Goal: Task Accomplishment & Management: Manage account settings

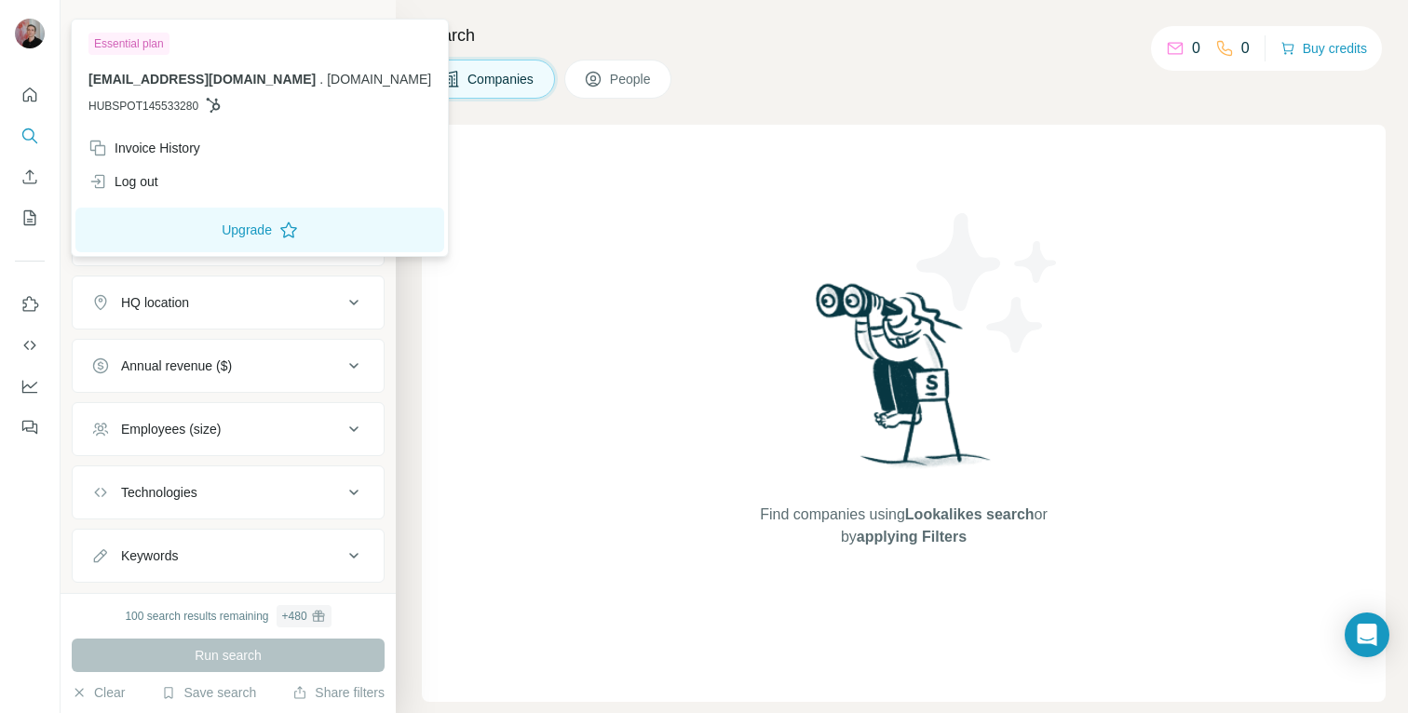
click at [33, 17] on div at bounding box center [33, 36] width 54 height 61
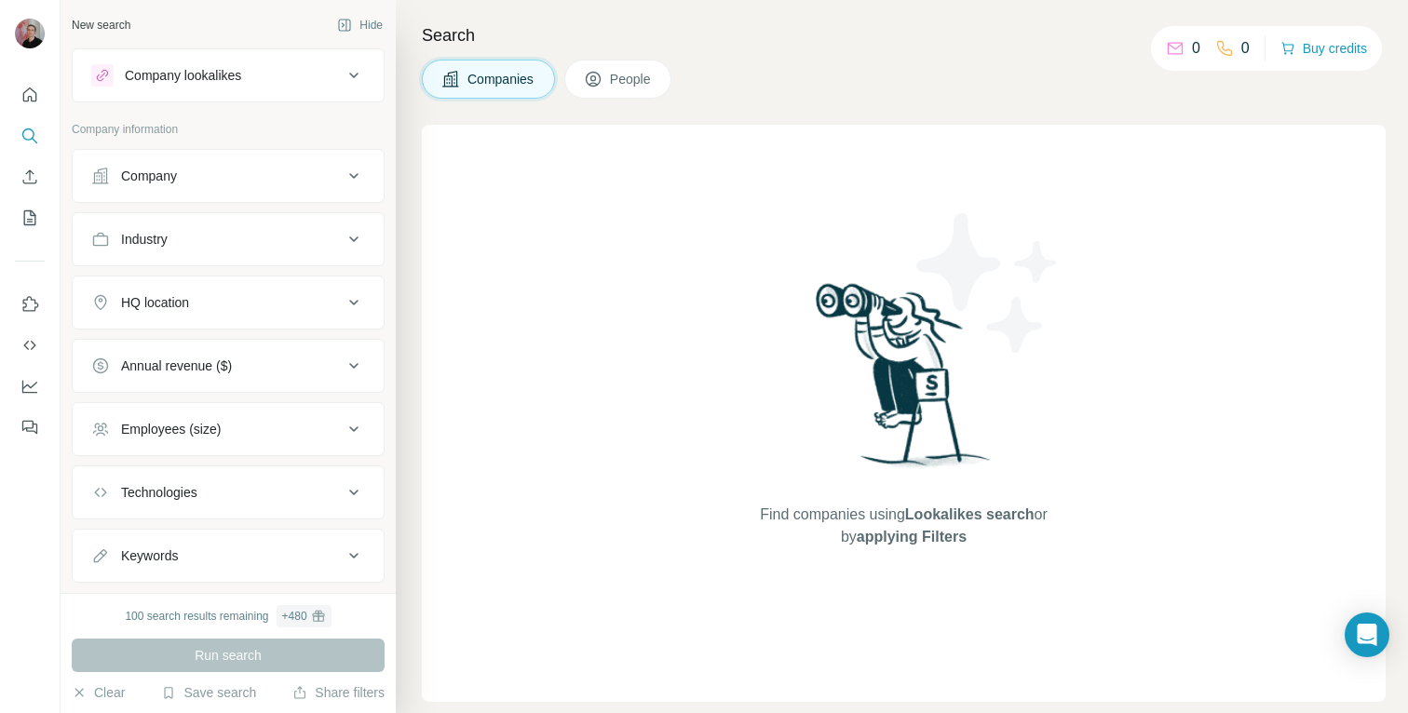
click at [33, 29] on img at bounding box center [30, 34] width 30 height 30
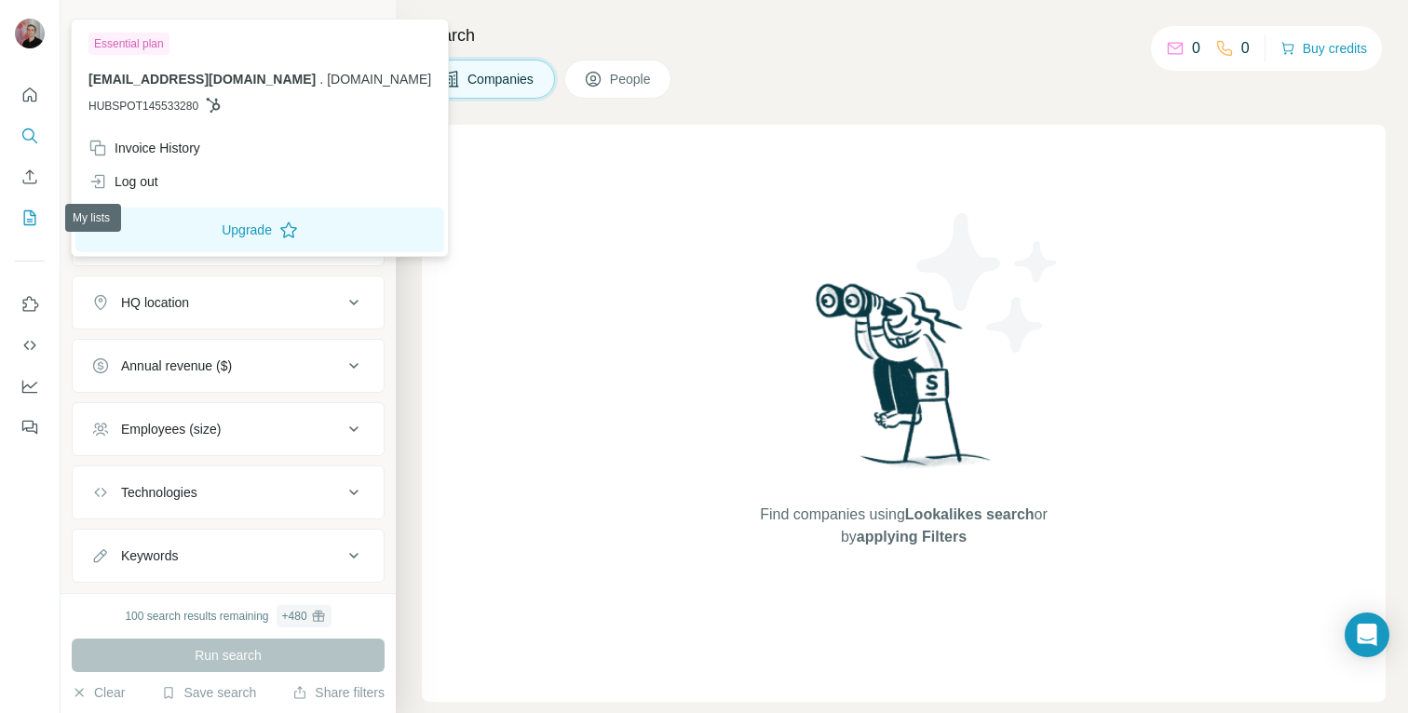
click at [35, 218] on icon "My lists" at bounding box center [29, 218] width 19 height 19
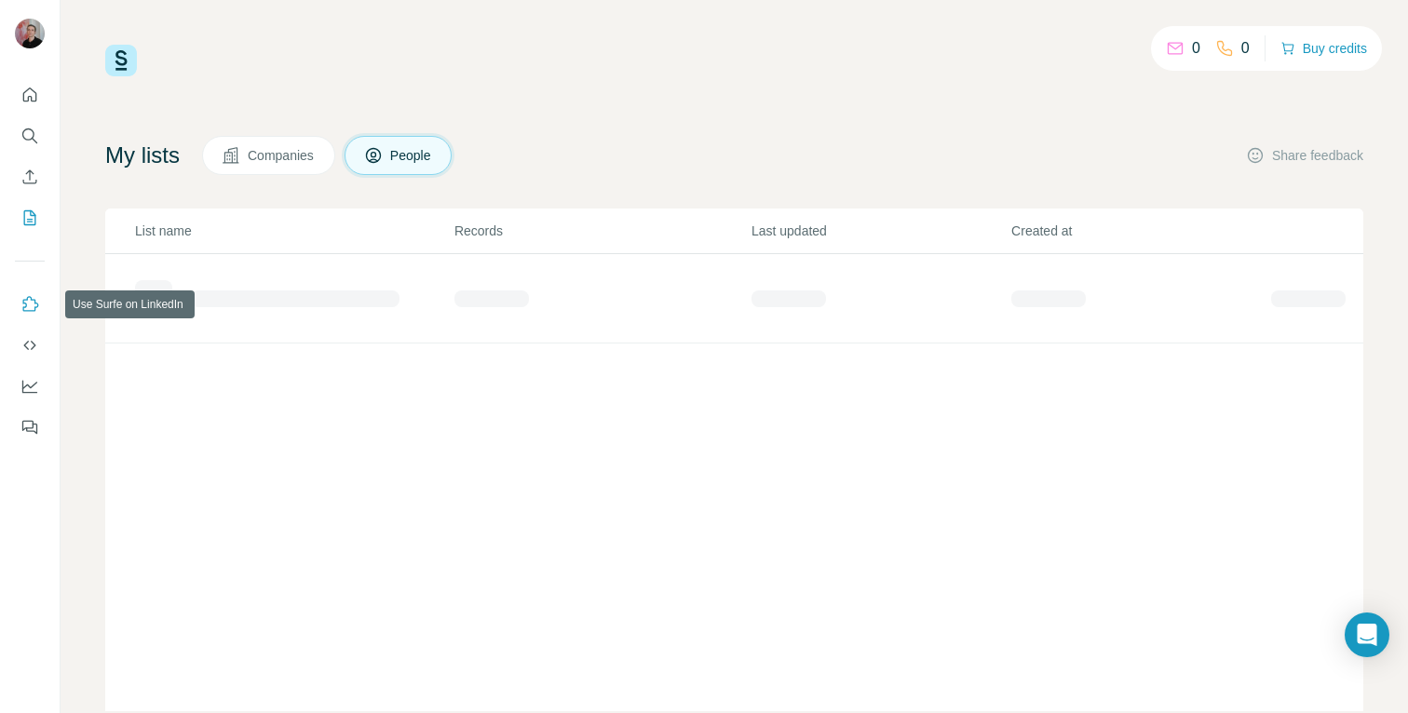
click at [34, 306] on icon "Use Surfe on LinkedIn" at bounding box center [31, 303] width 16 height 15
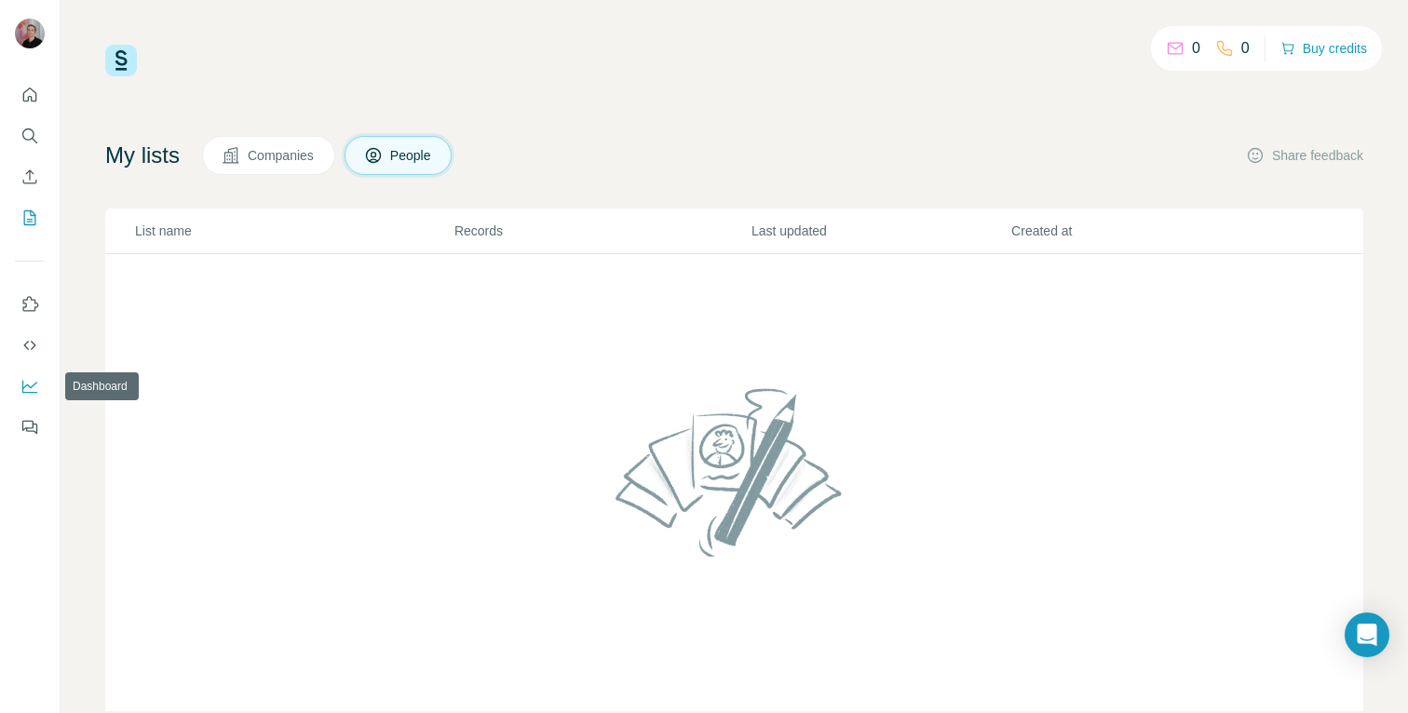
click at [34, 391] on icon "Dashboard" at bounding box center [29, 386] width 19 height 19
click at [1336, 47] on button "Buy credits" at bounding box center [1324, 48] width 87 height 26
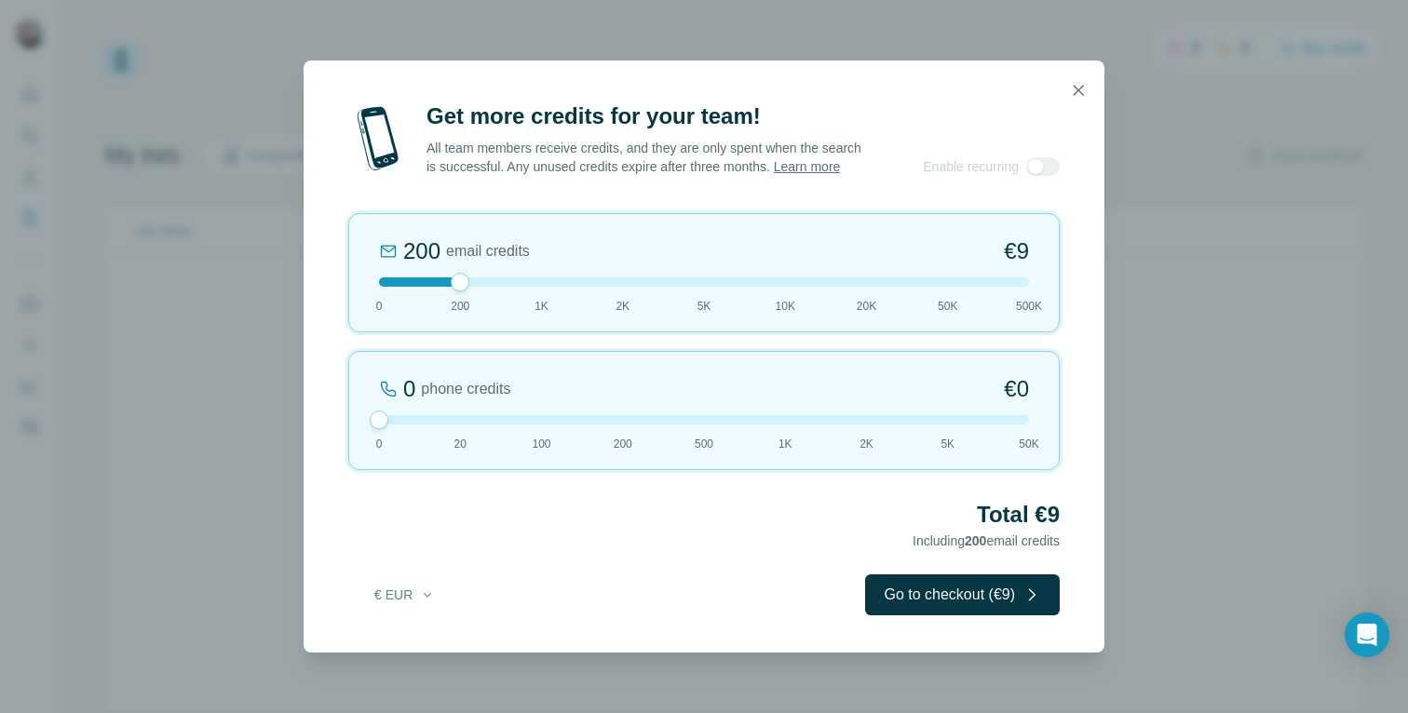
drag, startPoint x: 463, startPoint y: 427, endPoint x: 364, endPoint y: 359, distance: 119.9
click at [364, 359] on div "200 email credits €9 0 200 1K 2K 5K 10K 20K 50K 500K 0 phone credits €0 [PHONE_…" at bounding box center [704, 341] width 712 height 257
click at [1070, 81] on icon "button" at bounding box center [1078, 90] width 19 height 19
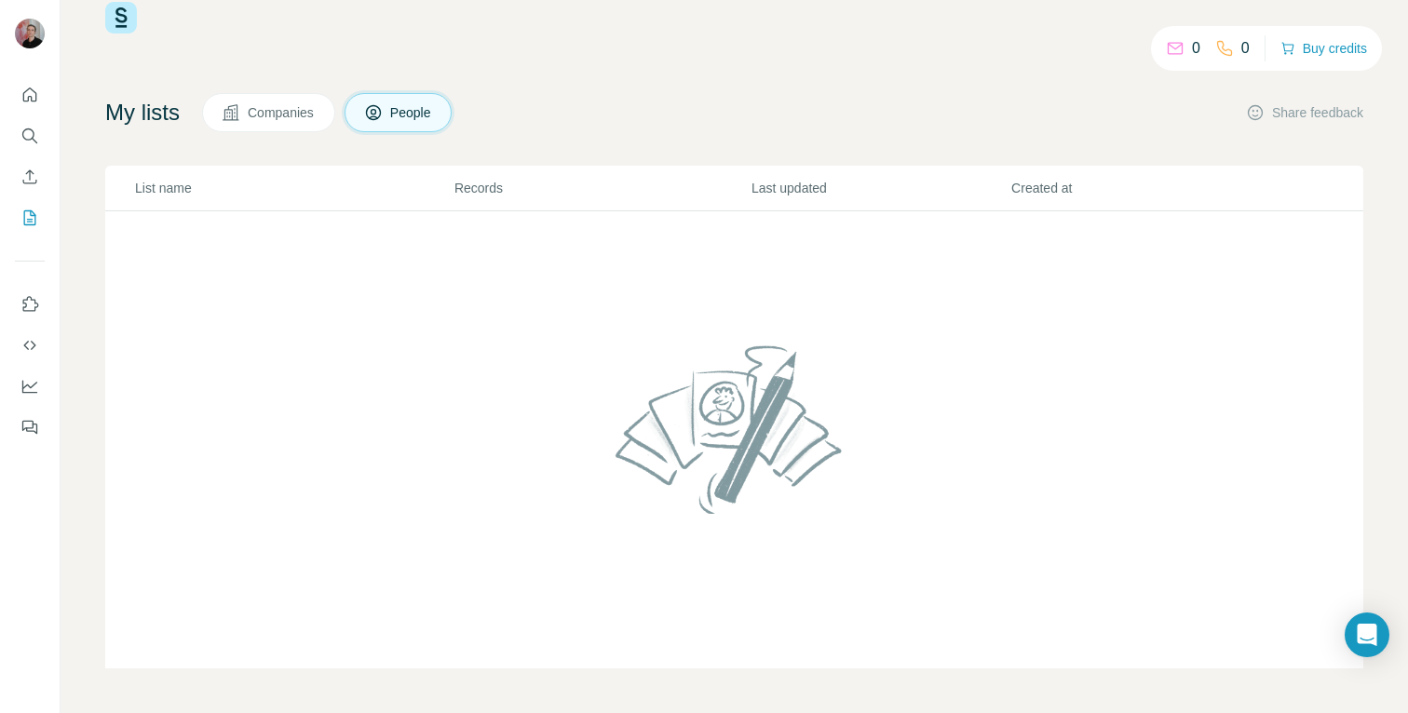
click at [262, 116] on span "Companies" at bounding box center [282, 112] width 68 height 19
click at [405, 111] on span "People" at bounding box center [411, 112] width 43 height 19
click at [37, 310] on icon "Use Surfe on LinkedIn" at bounding box center [29, 304] width 19 height 19
click at [32, 95] on icon "Quick start" at bounding box center [29, 95] width 19 height 19
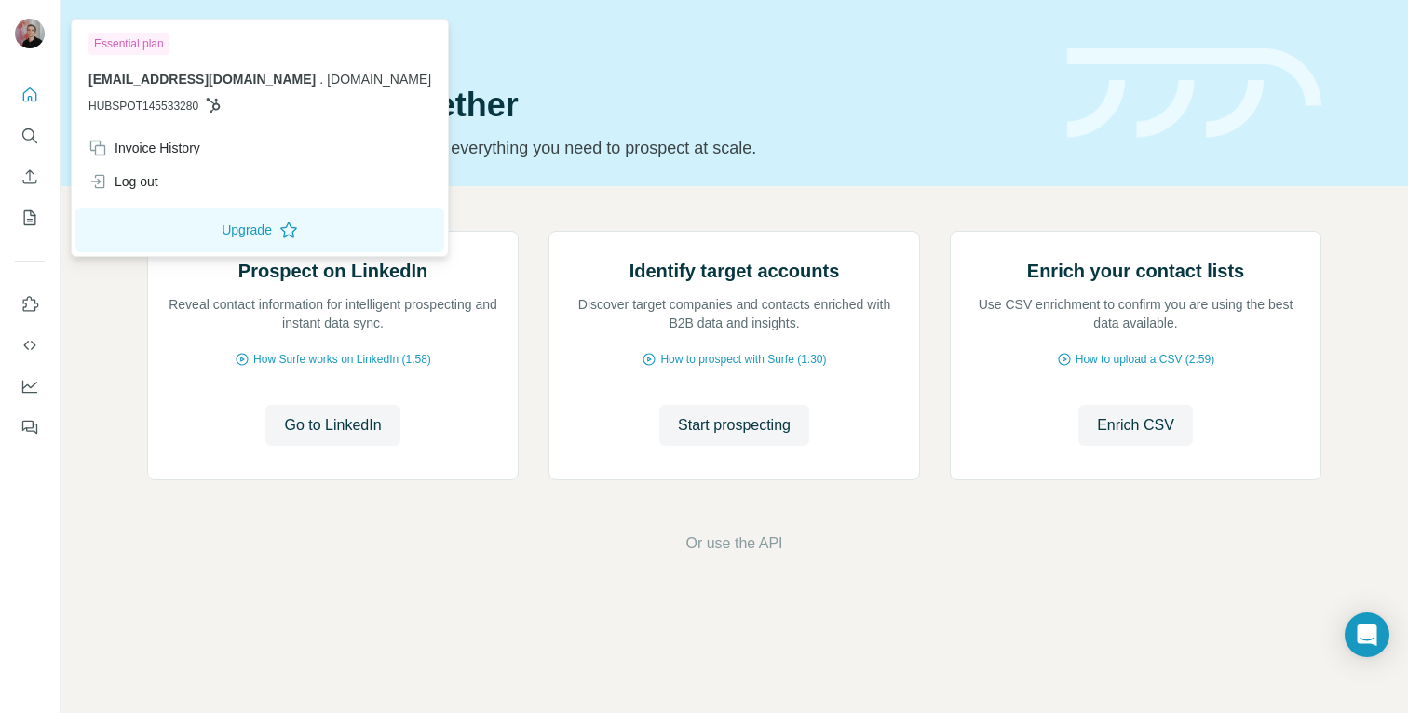
click at [34, 43] on img at bounding box center [30, 34] width 30 height 30
click at [183, 150] on div "Invoice History" at bounding box center [144, 148] width 112 height 19
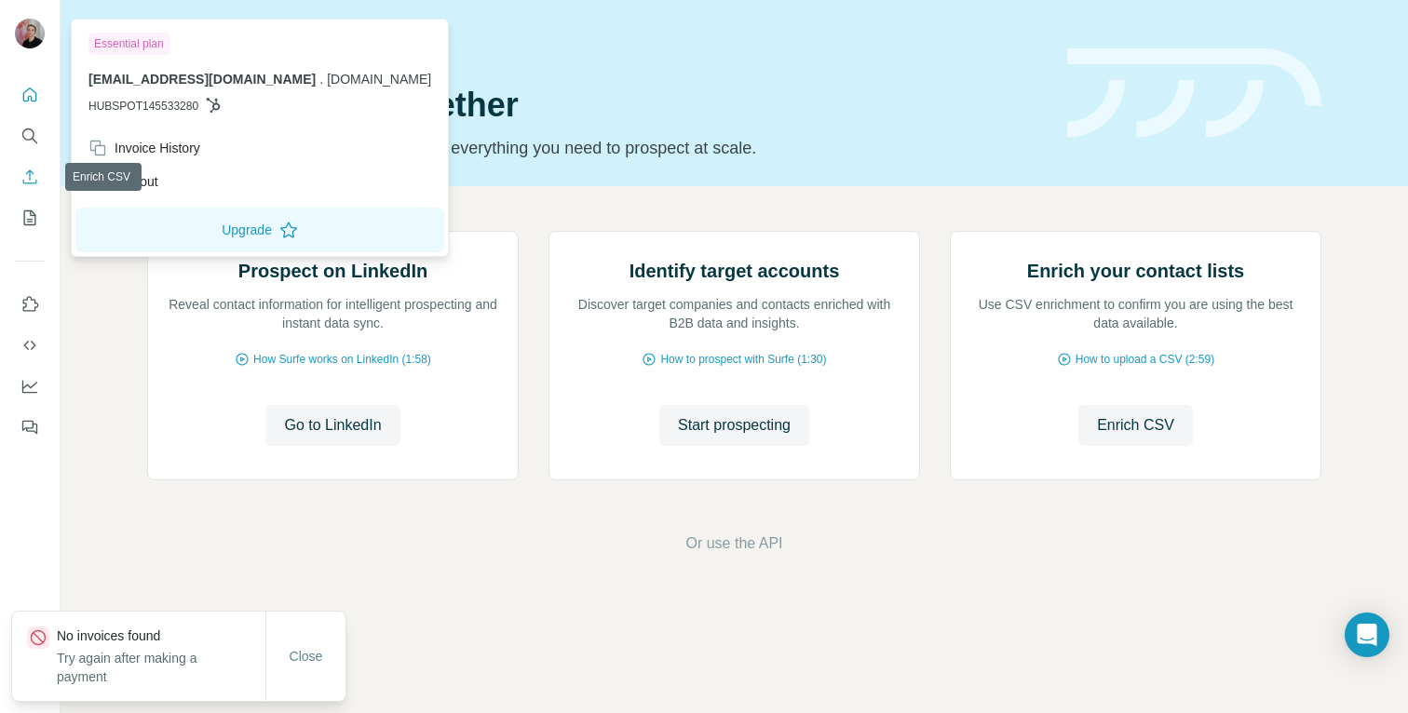
click at [28, 177] on icon "Enrich CSV" at bounding box center [29, 177] width 19 height 19
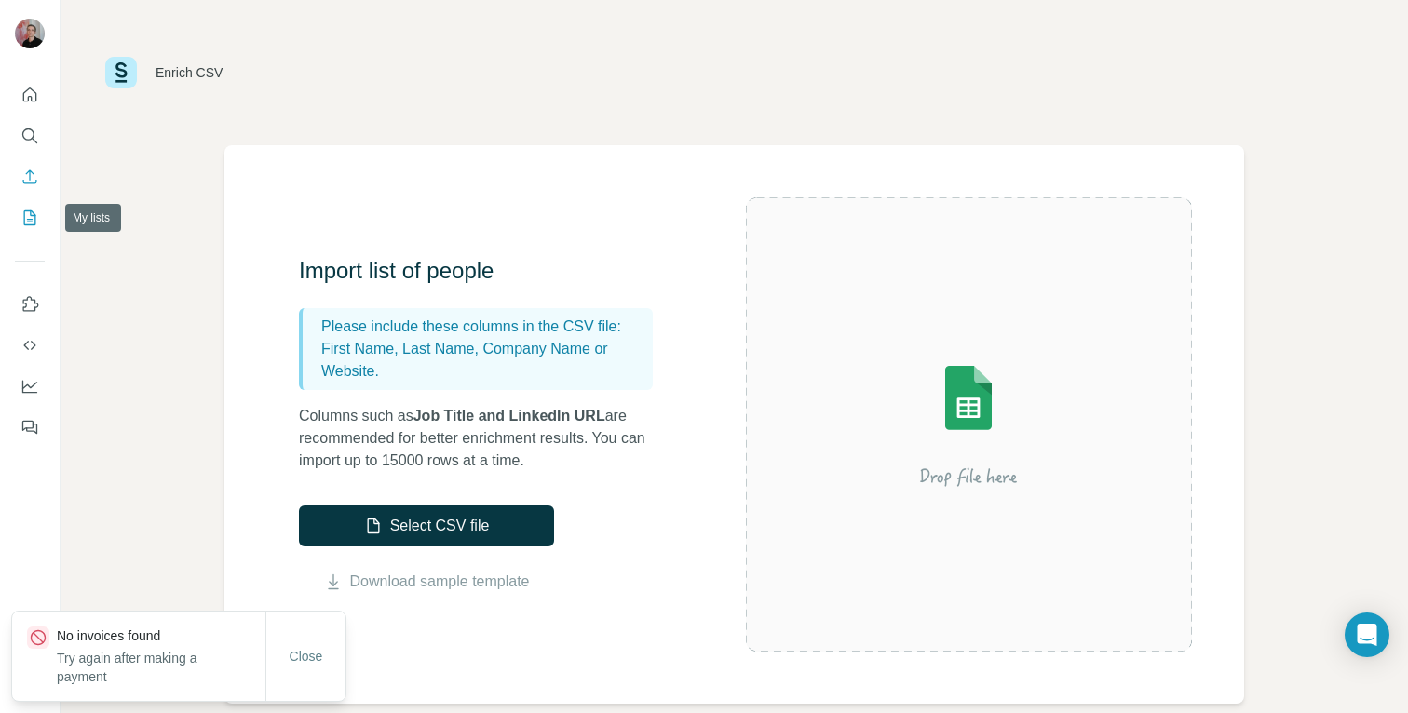
click at [31, 214] on icon "My lists" at bounding box center [29, 218] width 19 height 19
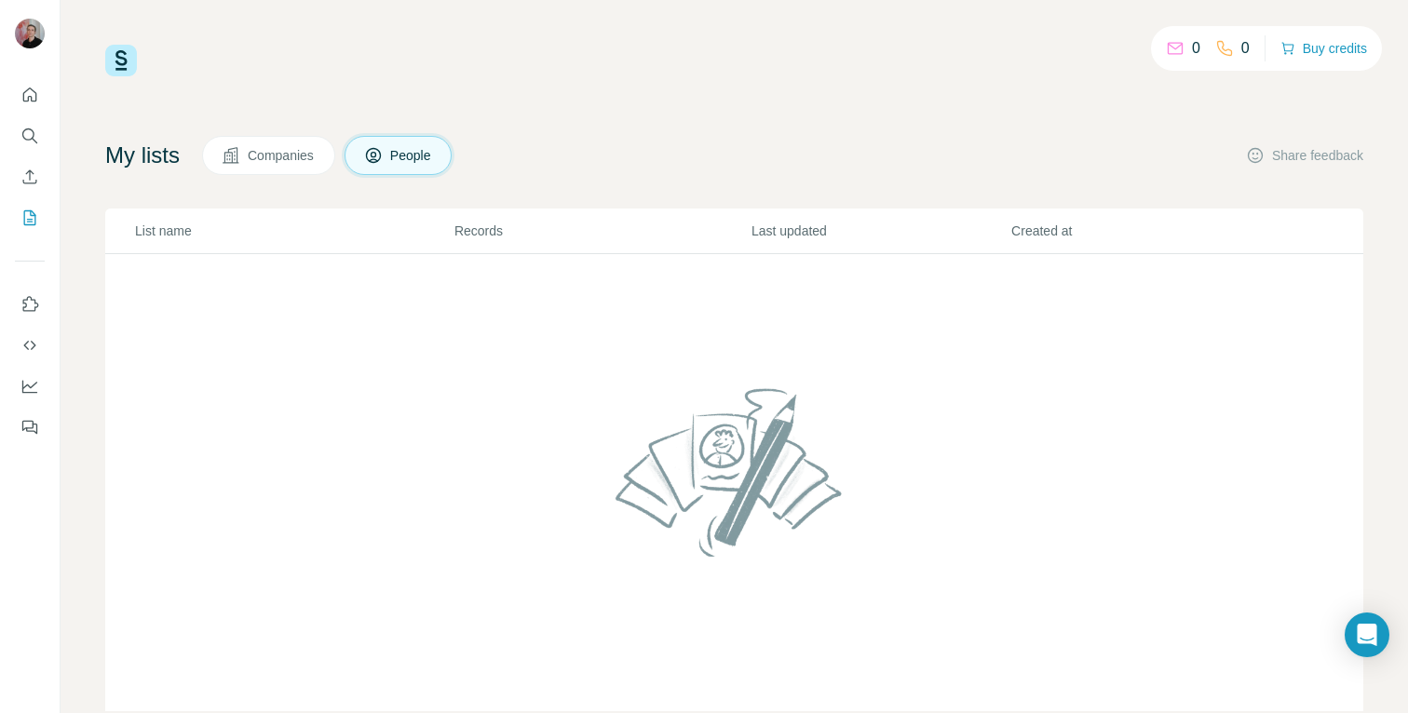
click at [1227, 57] on div "0" at bounding box center [1232, 48] width 34 height 22
click at [1174, 57] on icon at bounding box center [1175, 48] width 19 height 19
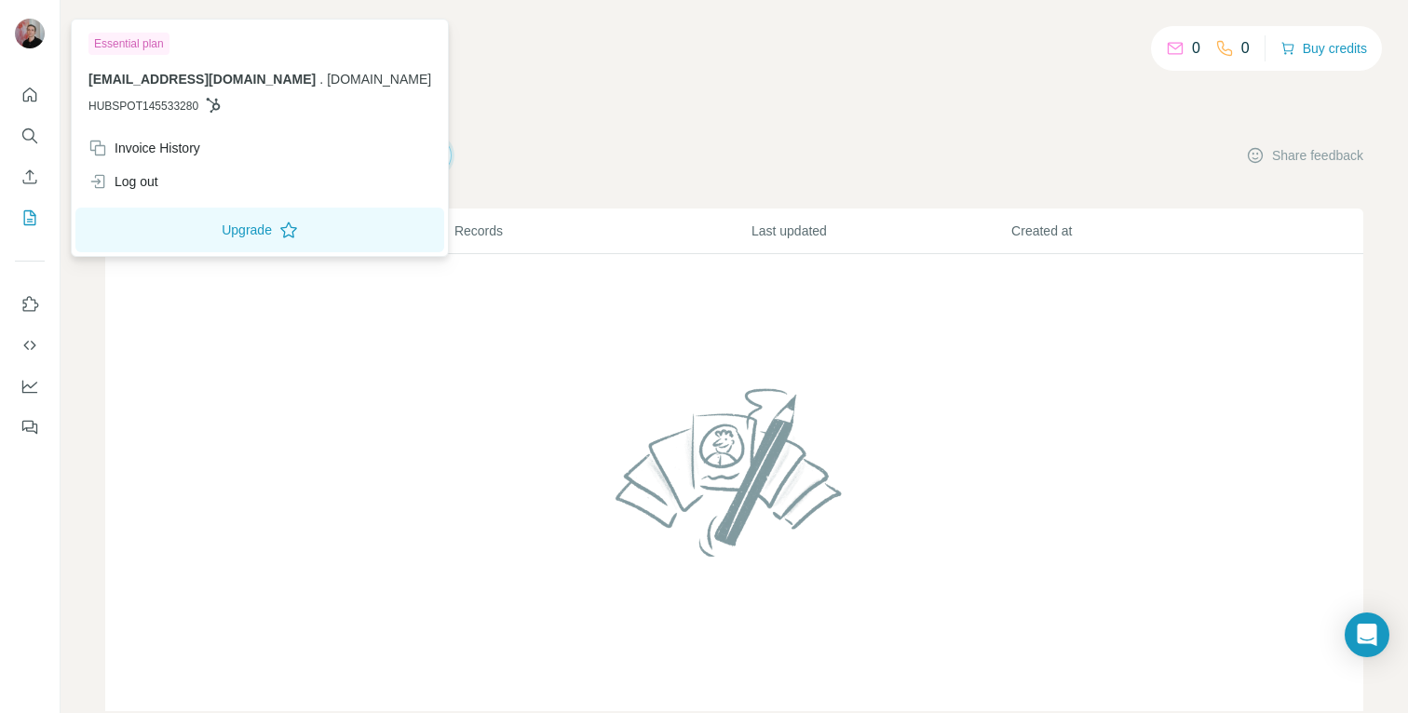
click at [36, 41] on img at bounding box center [30, 34] width 30 height 30
click at [195, 155] on div "Invoice History" at bounding box center [144, 148] width 112 height 19
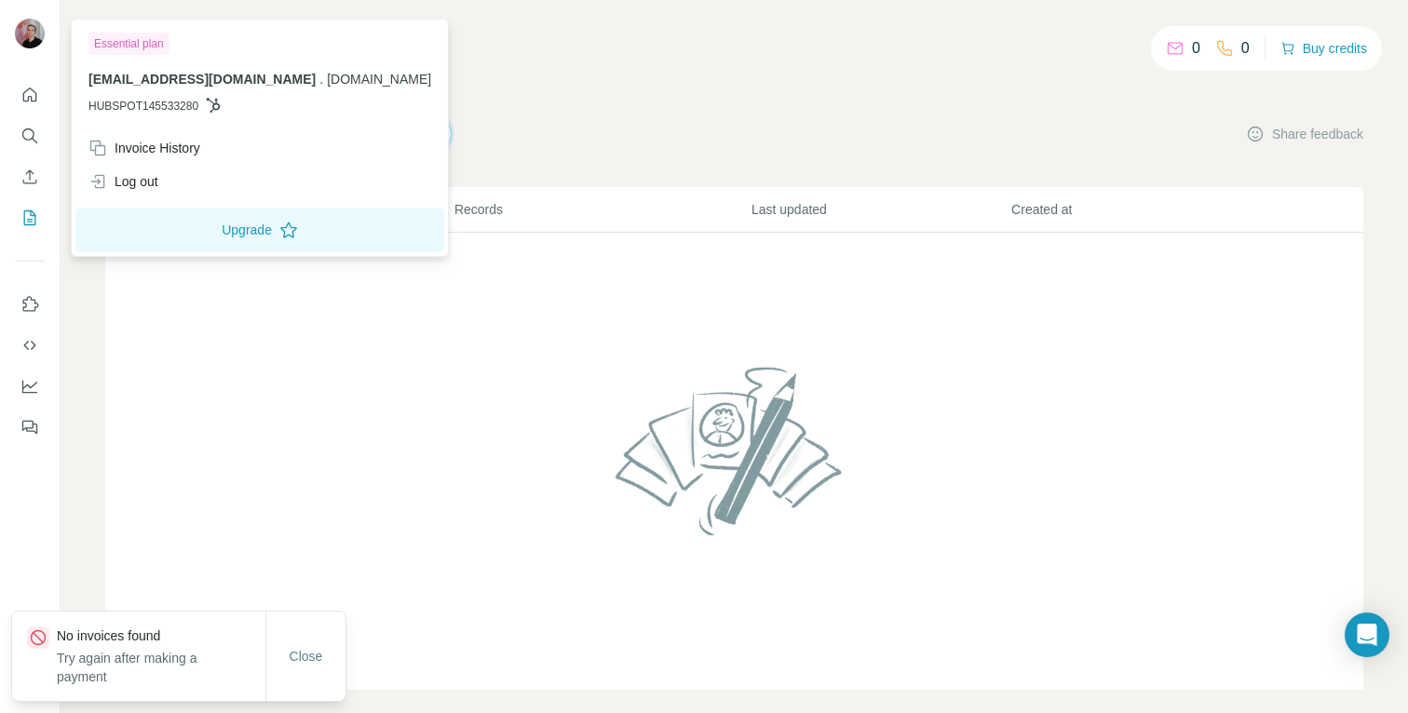
scroll to position [43, 0]
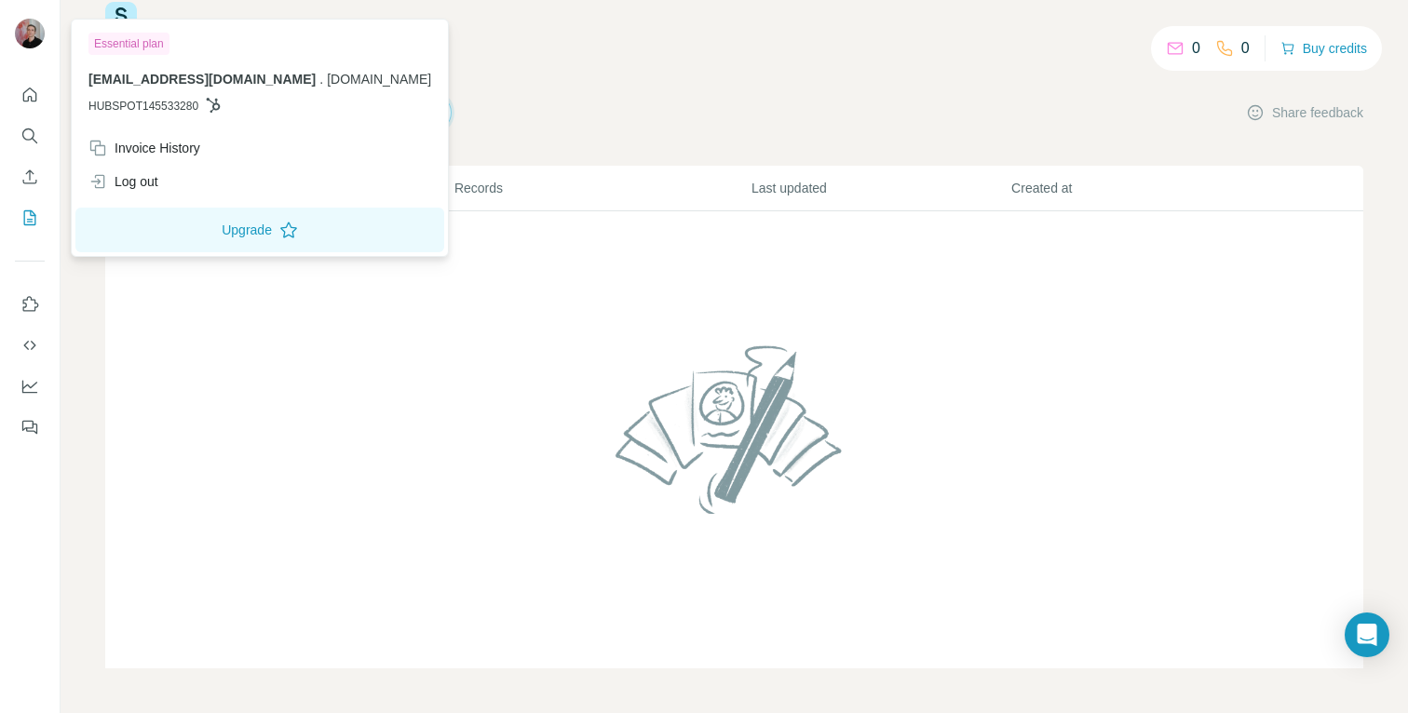
click at [317, 671] on span "Close" at bounding box center [307, 675] width 34 height 19
click at [22, 38] on img at bounding box center [30, 34] width 30 height 30
click at [121, 84] on span "[EMAIL_ADDRESS][DOMAIN_NAME]" at bounding box center [201, 79] width 227 height 15
click at [32, 435] on icon "Feedback" at bounding box center [29, 427] width 19 height 19
